Goal: Information Seeking & Learning: Learn about a topic

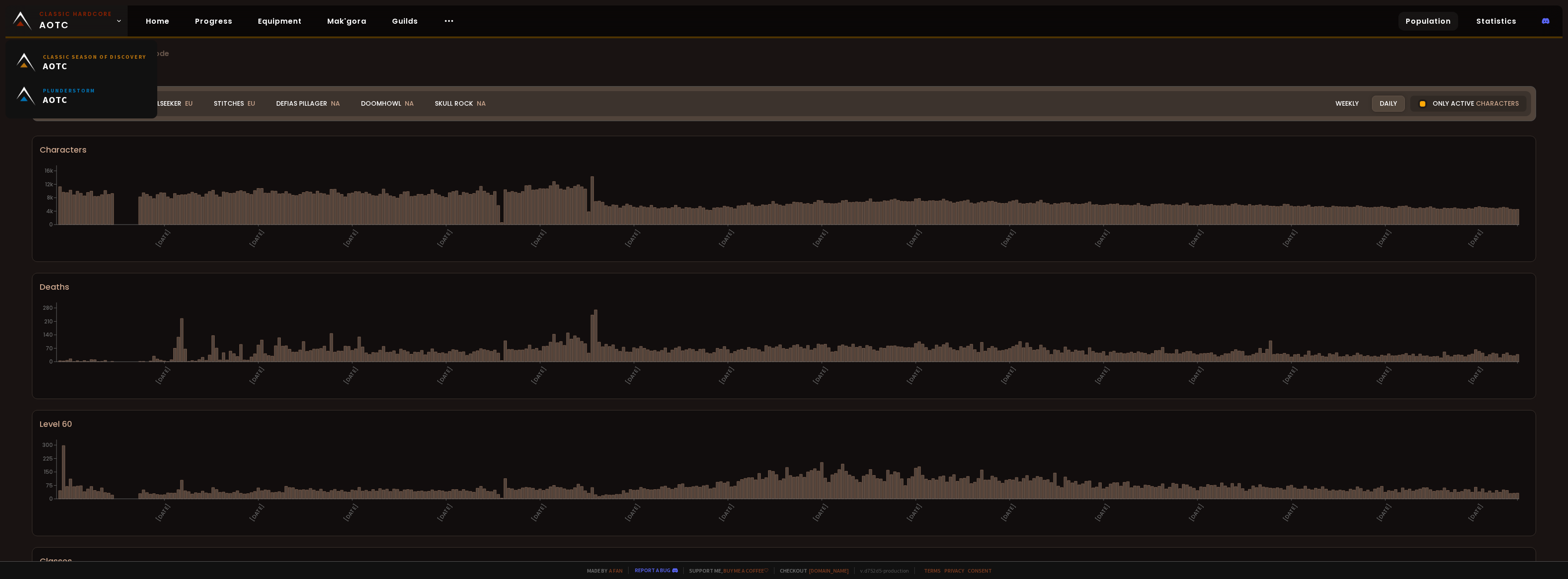
click at [117, 23] on icon at bounding box center [119, 21] width 6 height 6
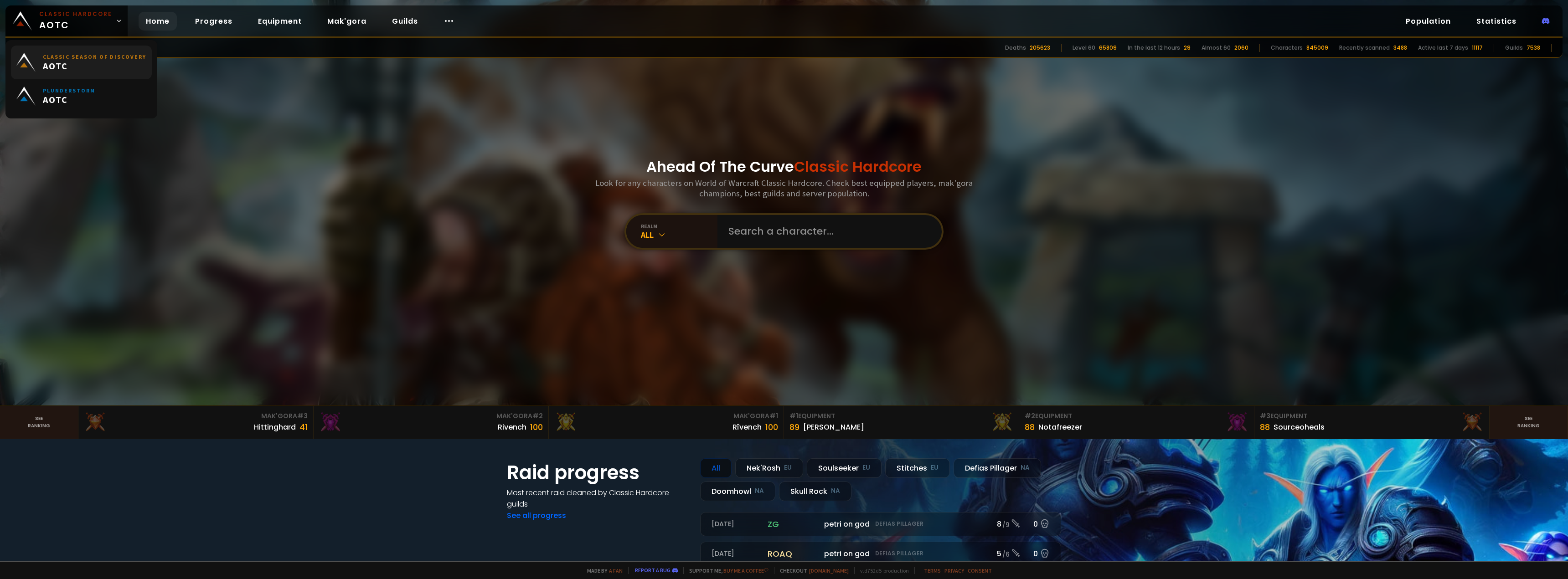
click at [107, 64] on span "AOTC" at bounding box center [94, 66] width 103 height 11
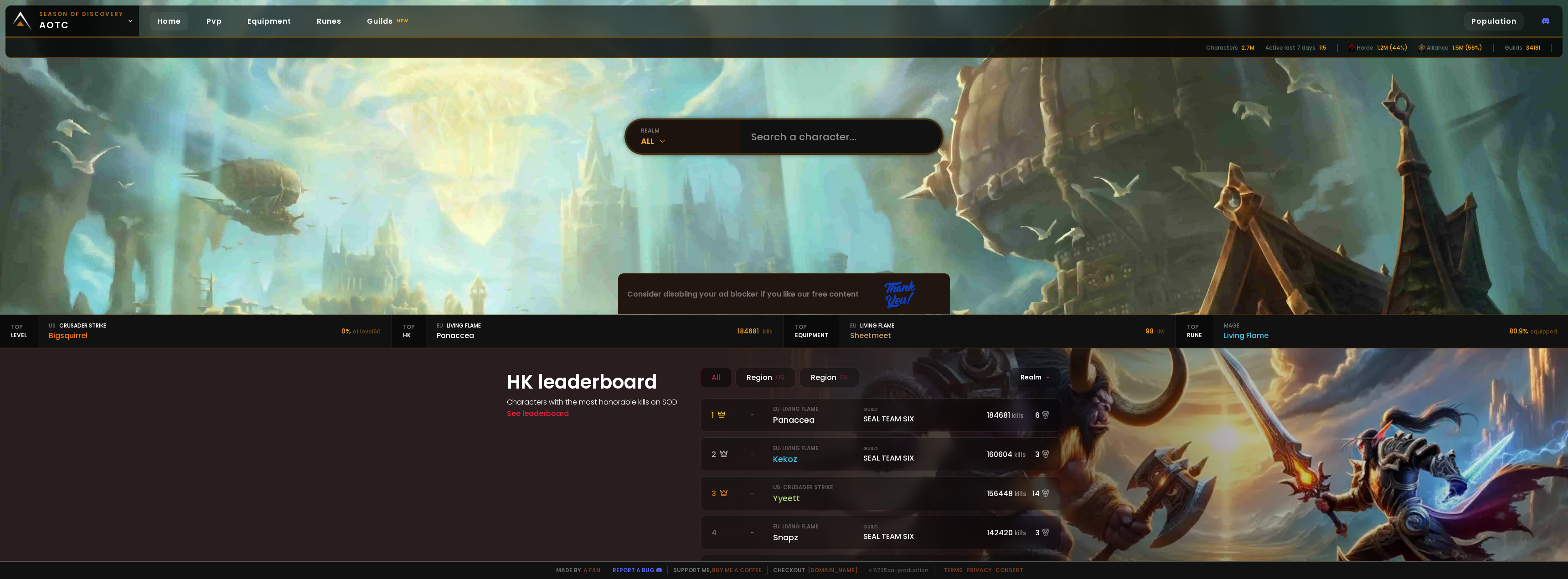
click at [1505, 19] on link "Population" at bounding box center [1493, 21] width 60 height 19
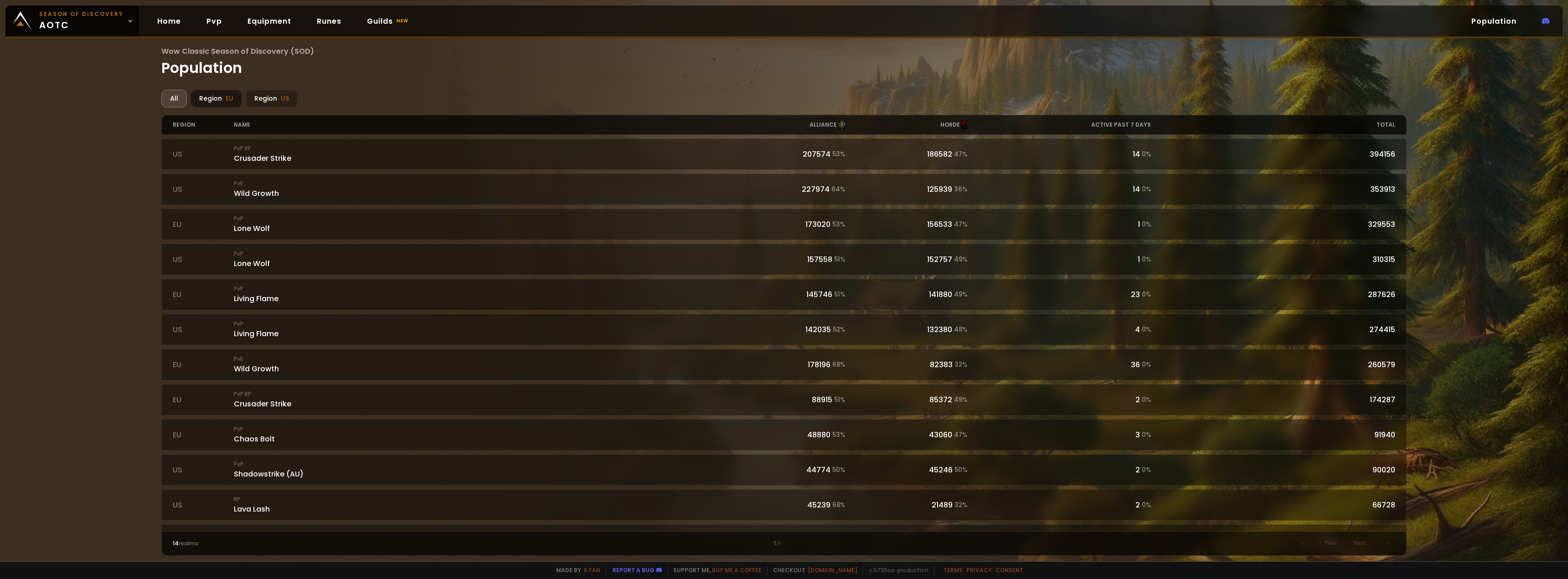
click at [226, 101] on span "EU" at bounding box center [229, 98] width 8 height 9
